Goal: Entertainment & Leisure: Consume media (video, audio)

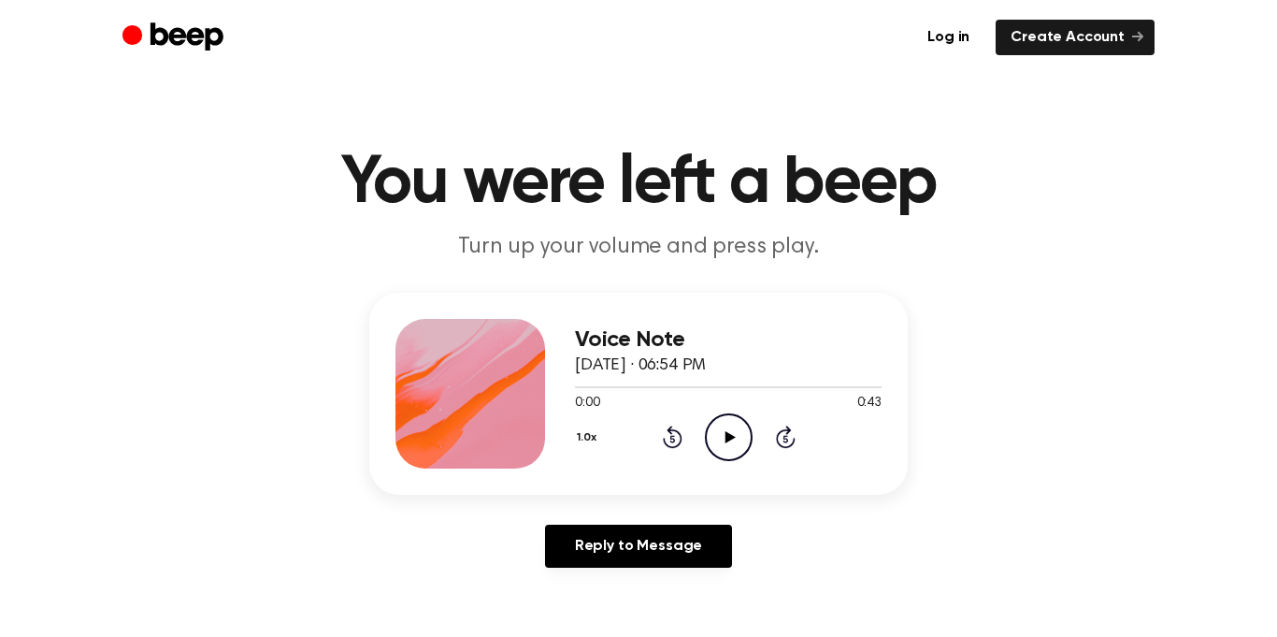
click at [737, 444] on icon "Play Audio" at bounding box center [729, 437] width 48 height 48
click at [743, 428] on icon "Play Audio" at bounding box center [729, 437] width 48 height 48
click at [725, 446] on icon "Play Audio" at bounding box center [729, 437] width 48 height 48
click at [712, 416] on icon "Play Audio" at bounding box center [729, 437] width 48 height 48
